Goal: Transaction & Acquisition: Purchase product/service

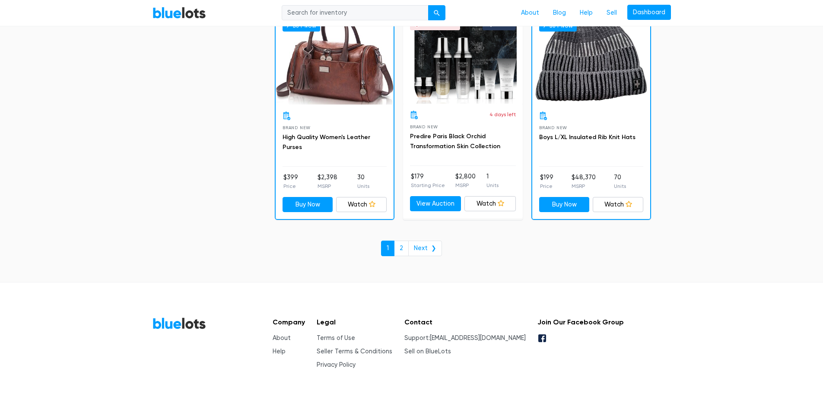
scroll to position [3730, 0]
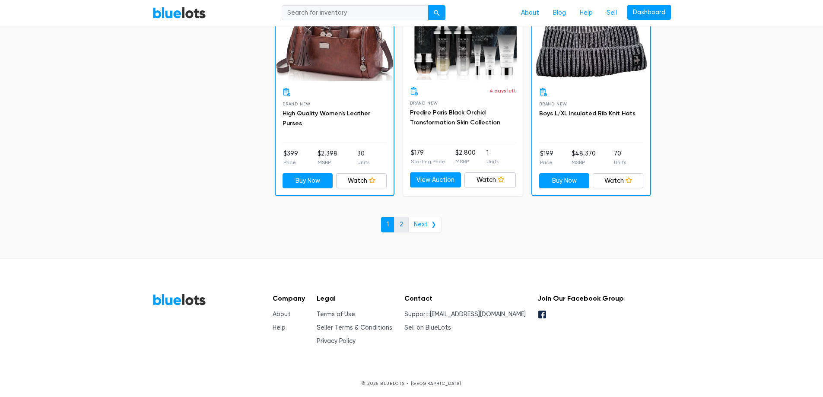
click at [403, 224] on link "2" at bounding box center [401, 225] width 15 height 16
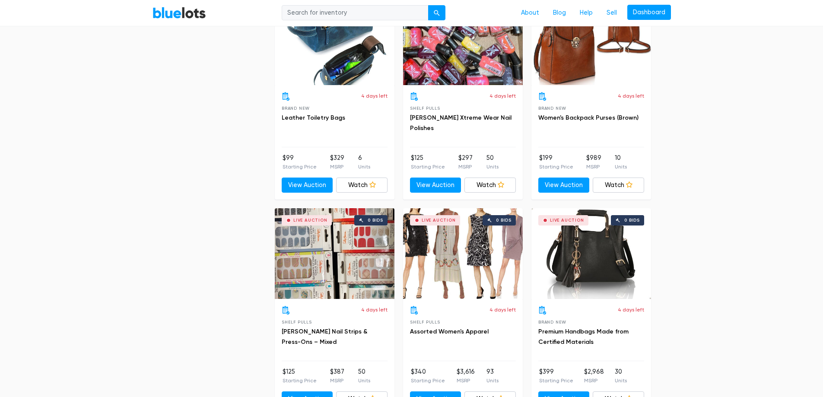
scroll to position [735, 0]
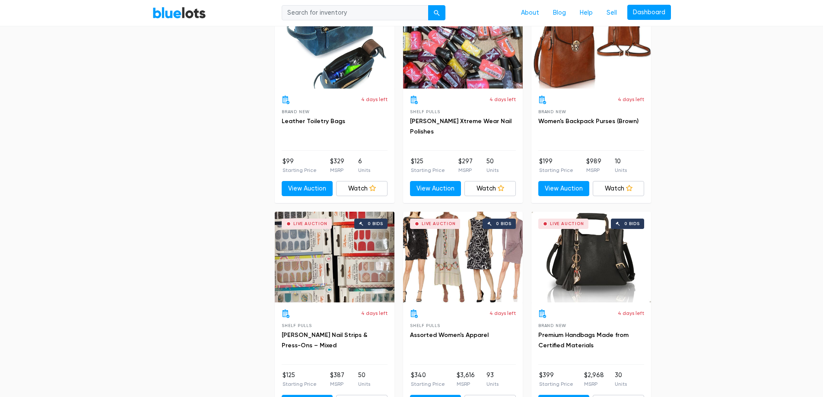
click at [585, 226] on div "Live Auction" at bounding box center [563, 224] width 50 height 10
